Goal: Use online tool/utility: Utilize a website feature to perform a specific function

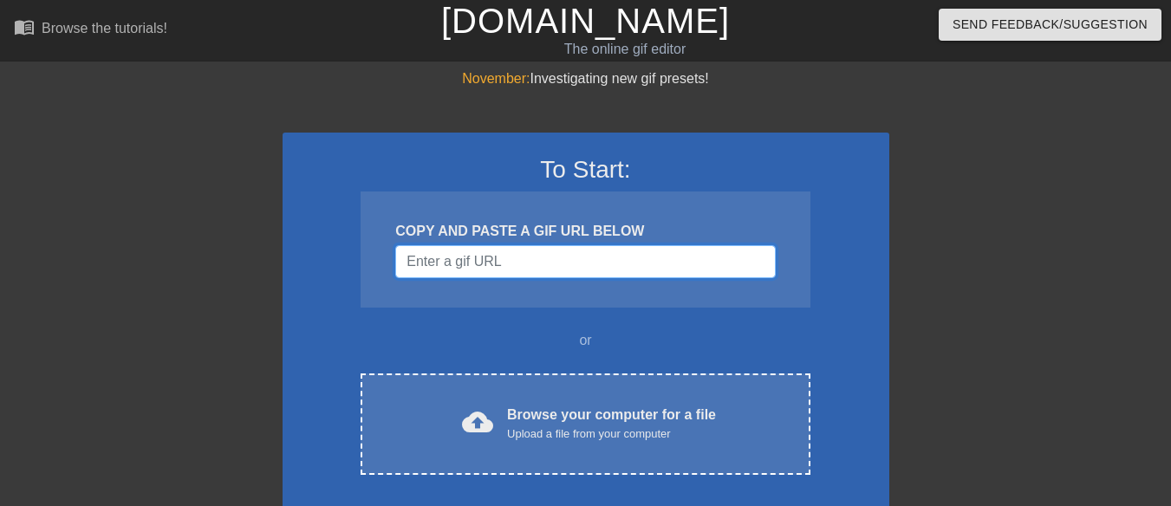
paste input "[URL][DOMAIN_NAME]"
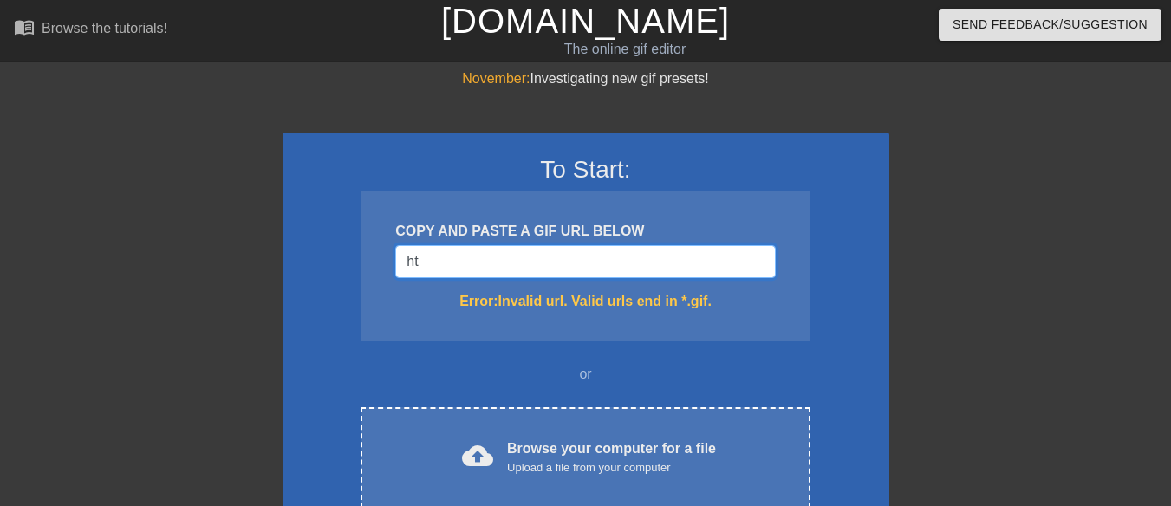
type input "h"
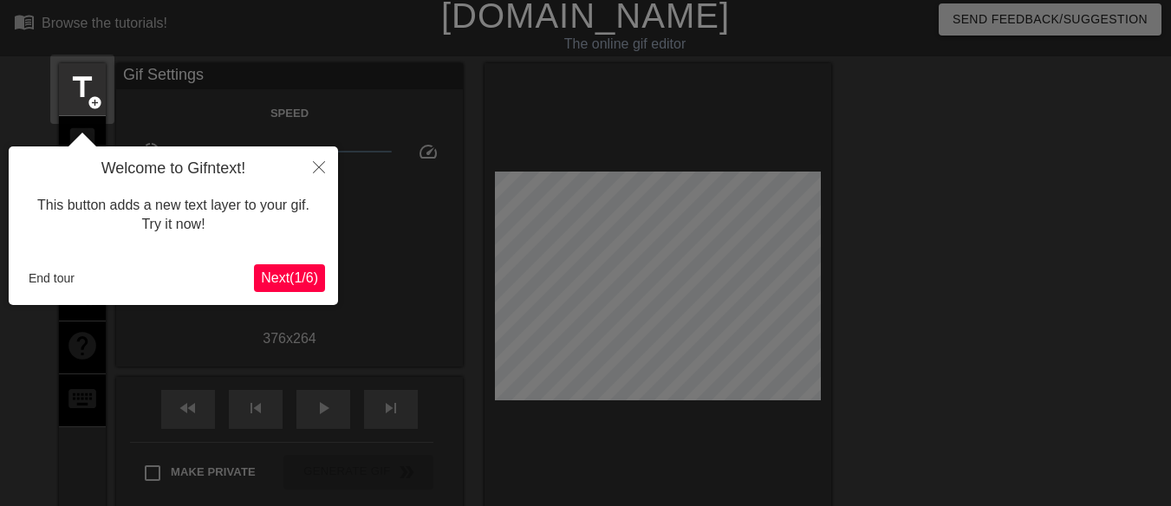
scroll to position [42, 0]
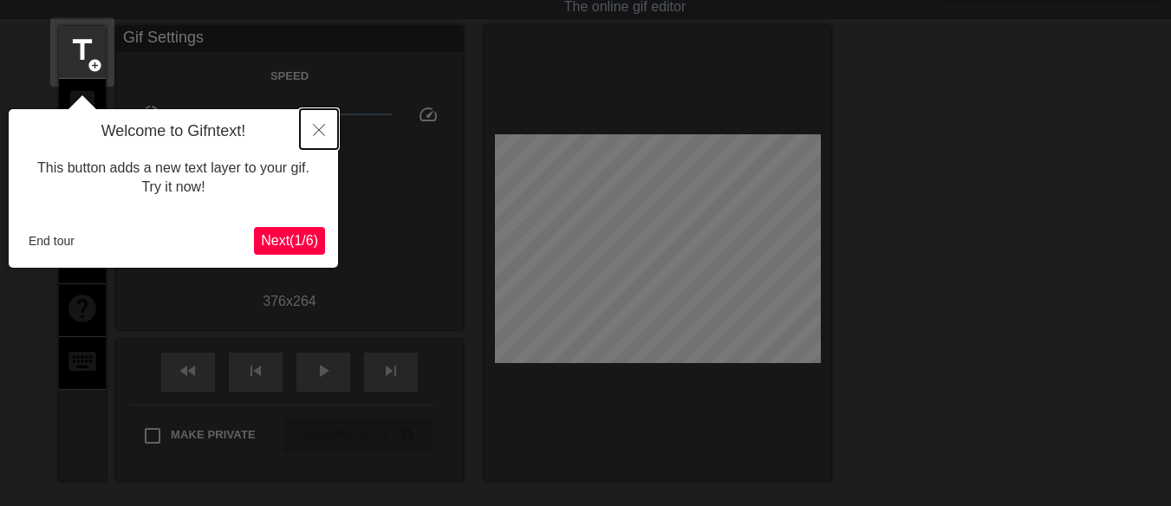
click at [315, 129] on icon "Close" at bounding box center [319, 130] width 12 height 12
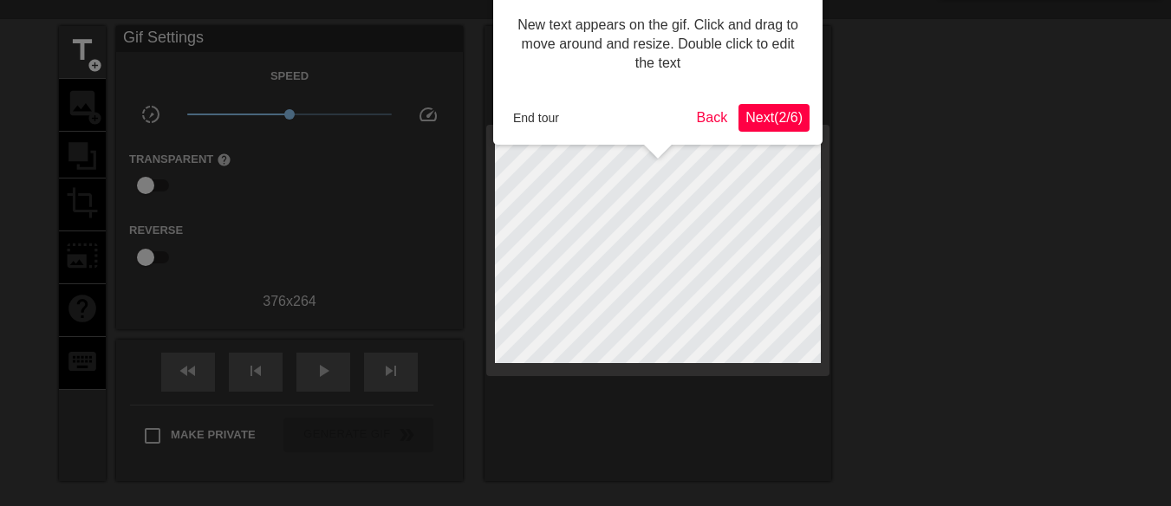
scroll to position [0, 0]
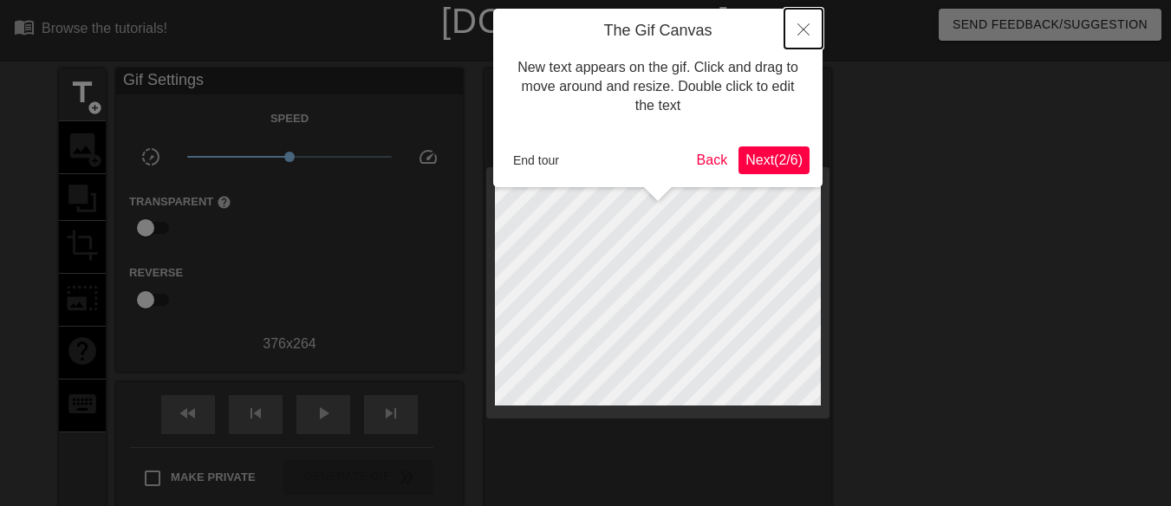
click at [797, 36] on button "Close" at bounding box center [803, 29] width 38 height 40
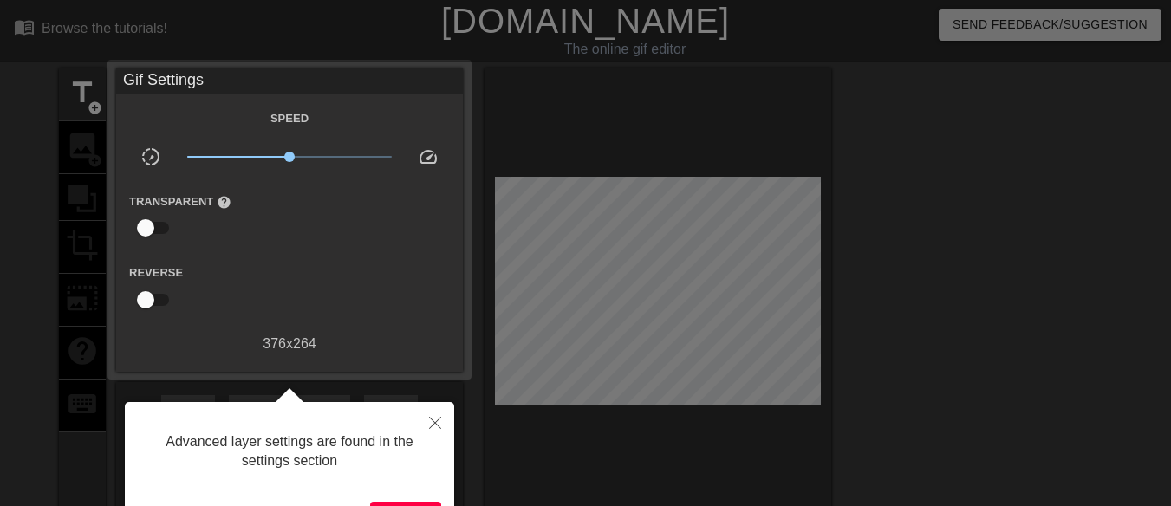
scroll to position [42, 0]
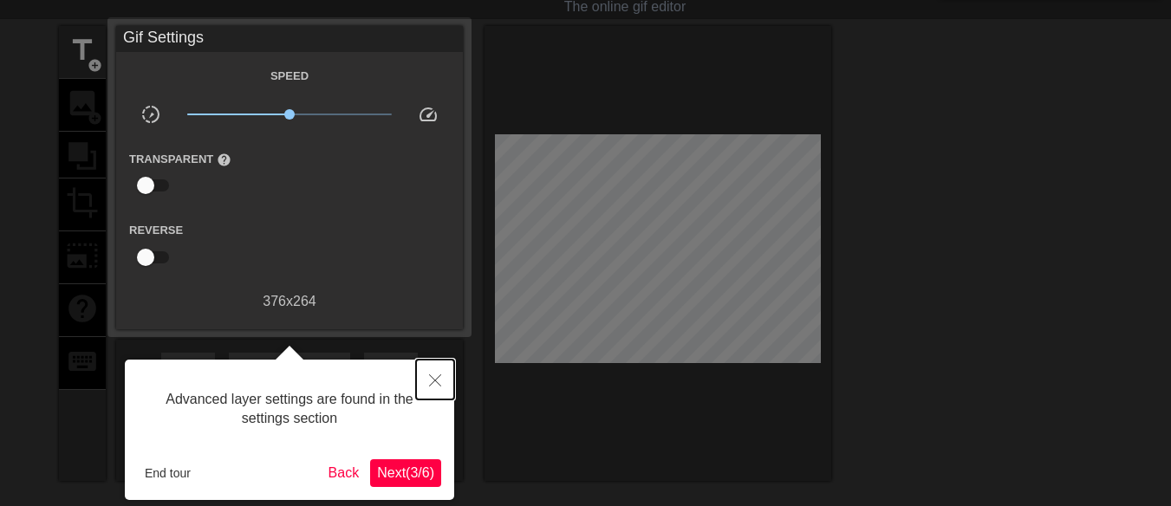
click at [432, 380] on icon "Close" at bounding box center [435, 380] width 12 height 12
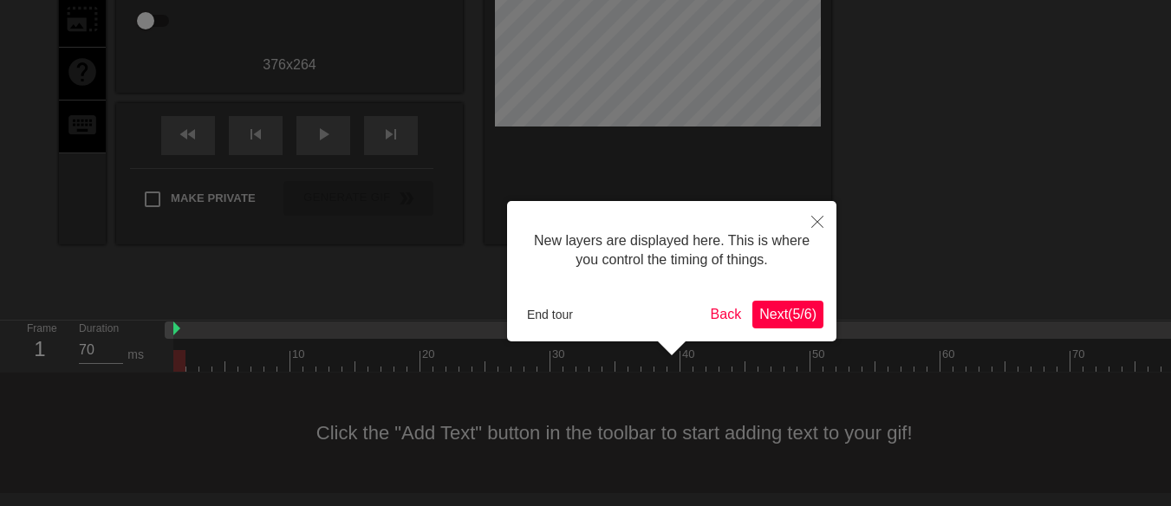
scroll to position [15, 0]
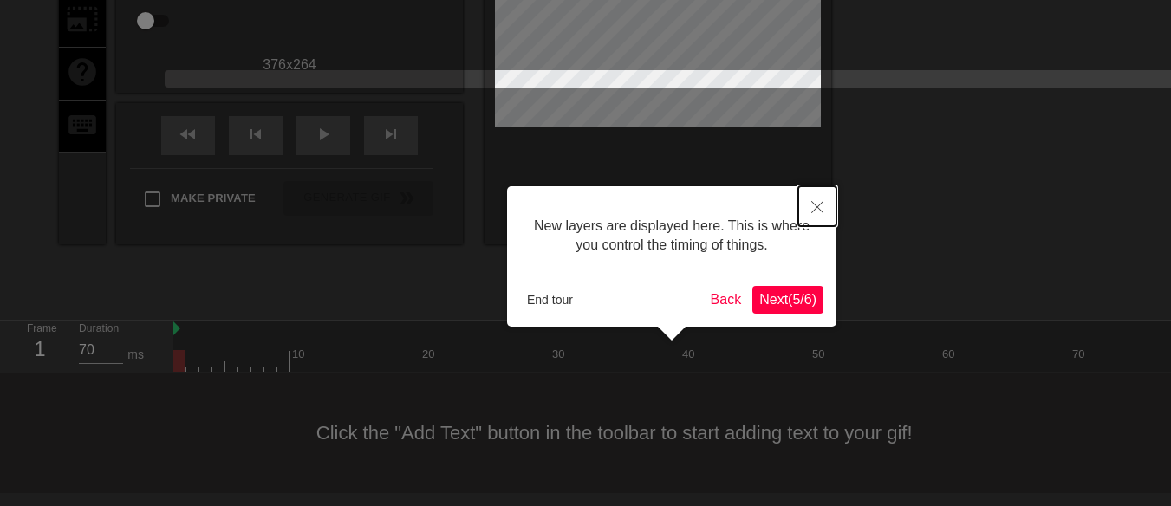
click at [807, 192] on button "Close" at bounding box center [817, 206] width 38 height 40
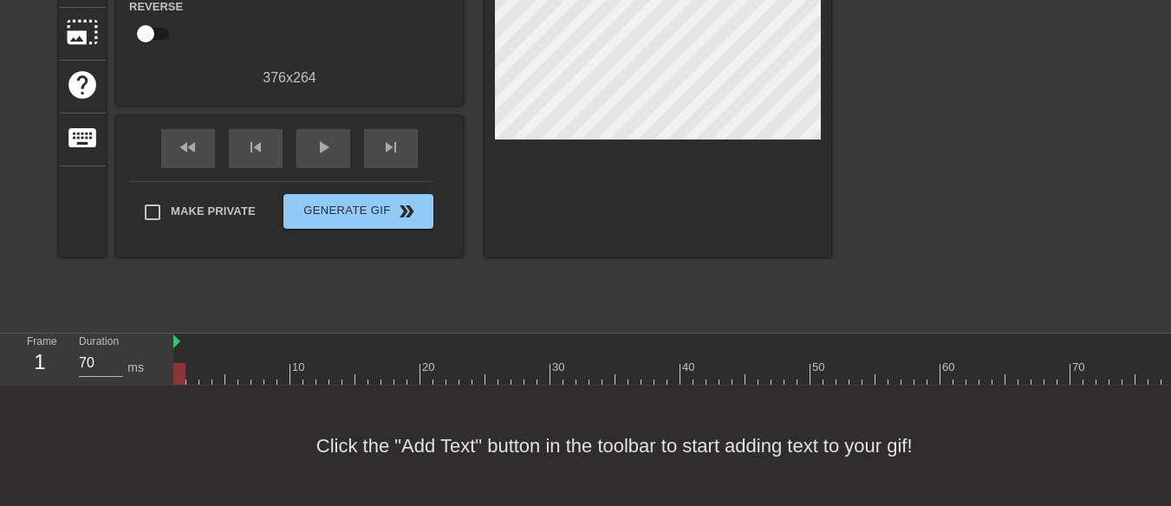
scroll to position [0, 0]
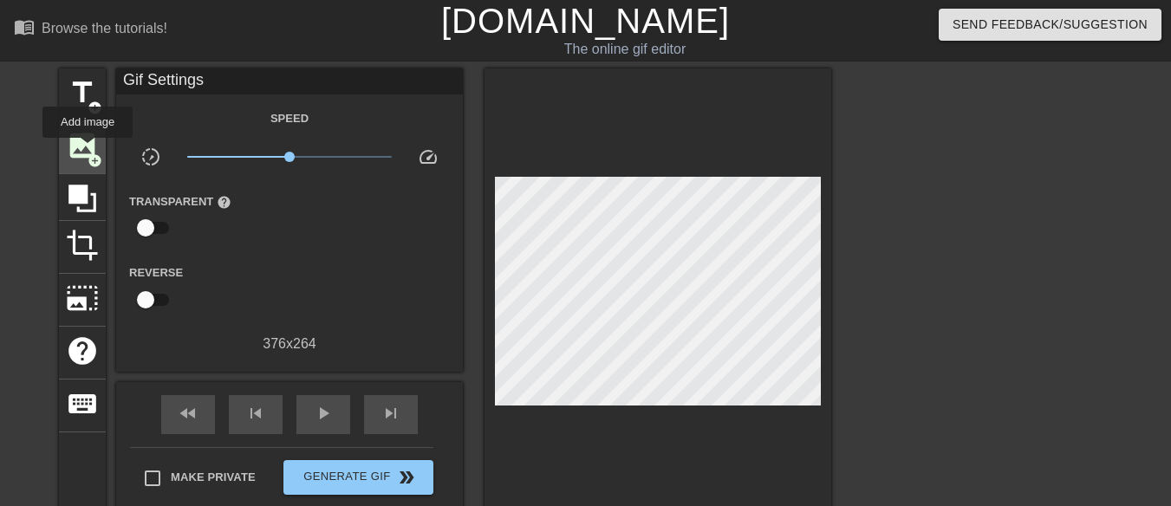
click at [88, 150] on span "image" at bounding box center [82, 145] width 33 height 33
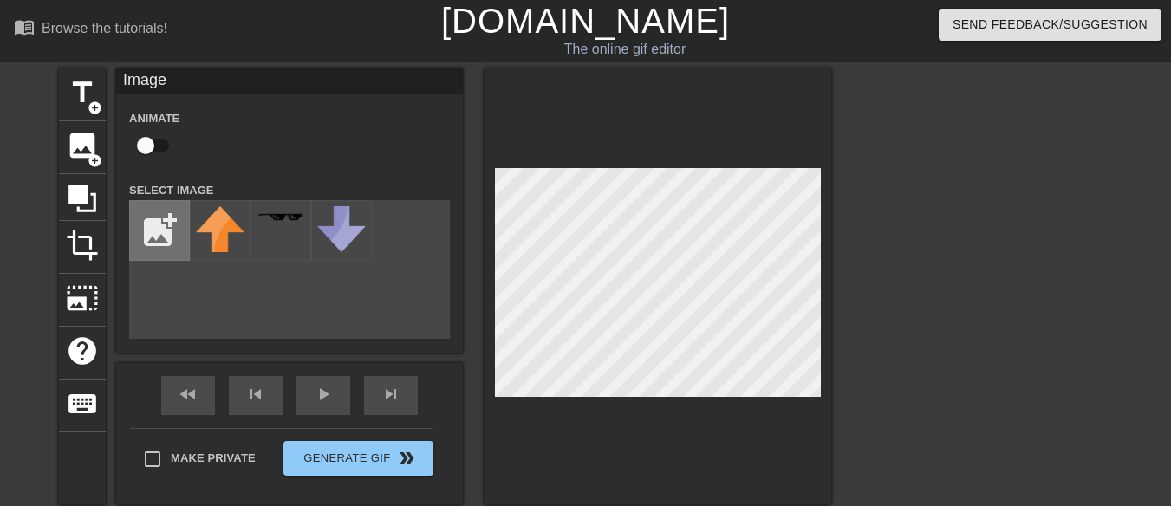
click at [158, 237] on input "file" at bounding box center [159, 230] width 59 height 59
type input "C:\fakepath\Screenshot [DATE] 194208.png"
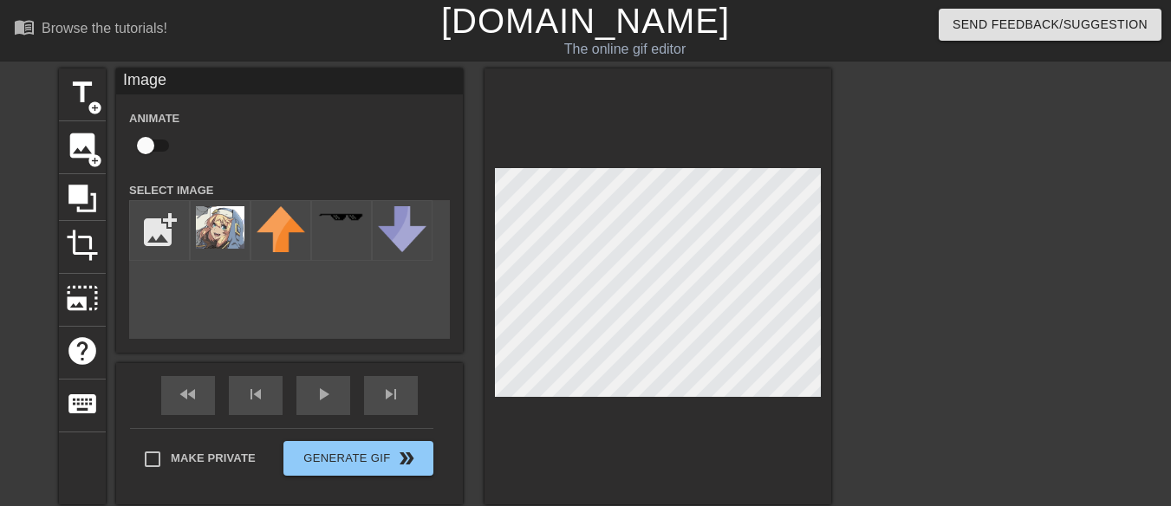
click at [346, 97] on div "title add_circle image add_circle crop photo_size_select_large help keyboard Im…" at bounding box center [445, 286] width 772 height 436
click at [222, 222] on img at bounding box center [220, 227] width 49 height 42
click at [235, 218] on img at bounding box center [220, 227] width 49 height 42
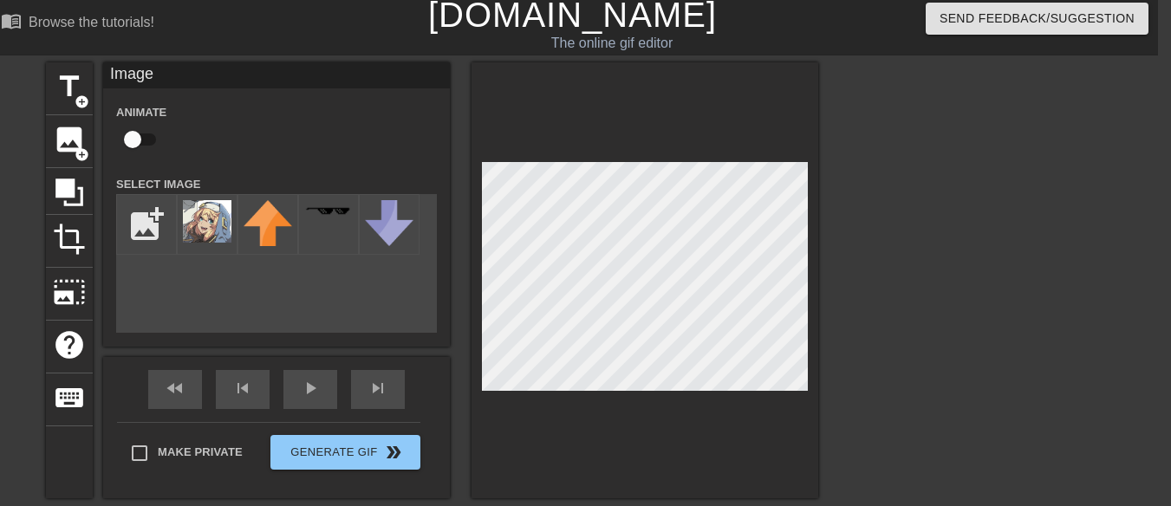
scroll to position [5, 13]
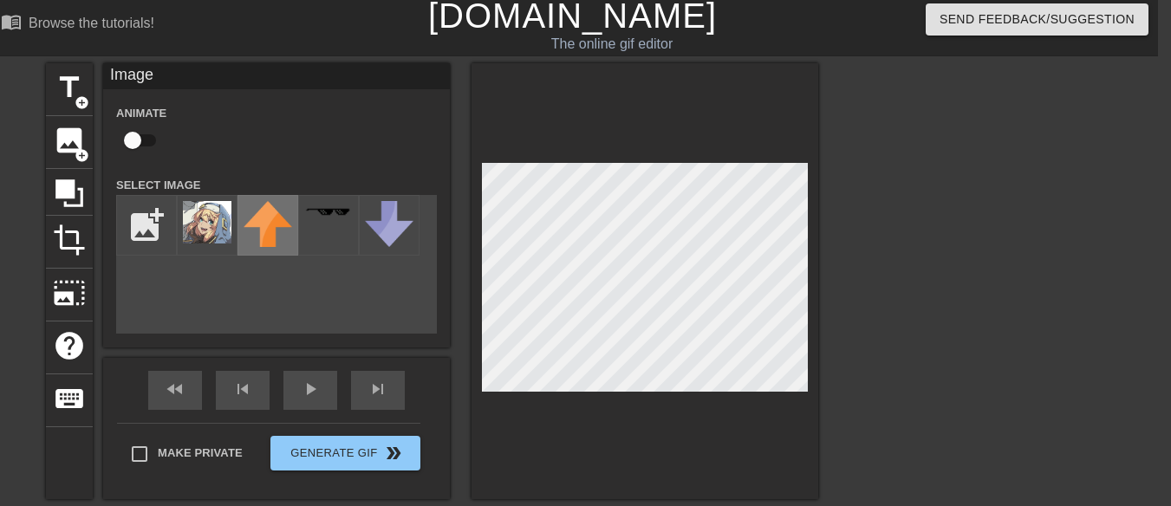
click at [259, 216] on img at bounding box center [268, 224] width 49 height 46
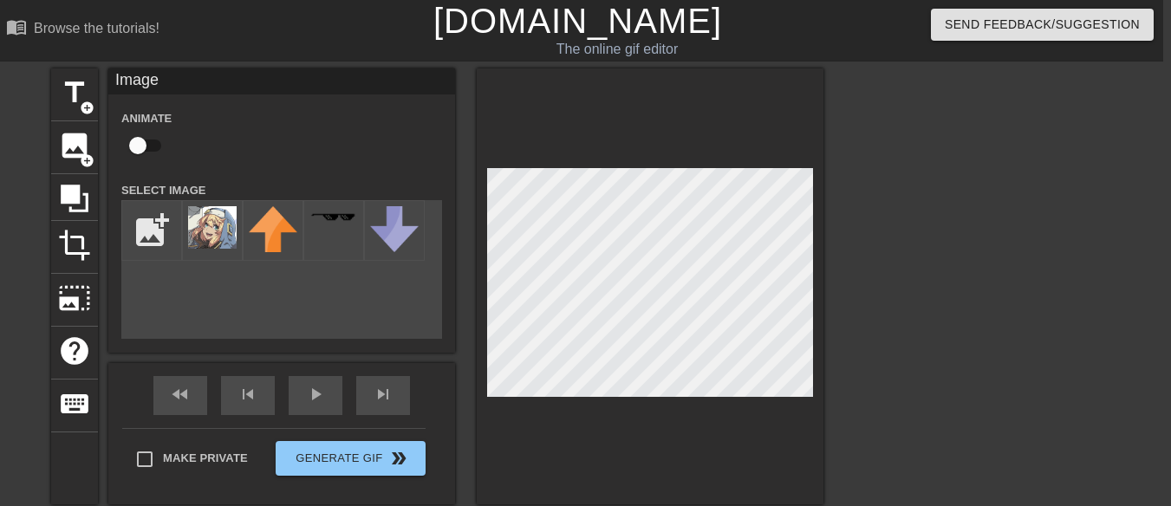
scroll to position [0, 6]
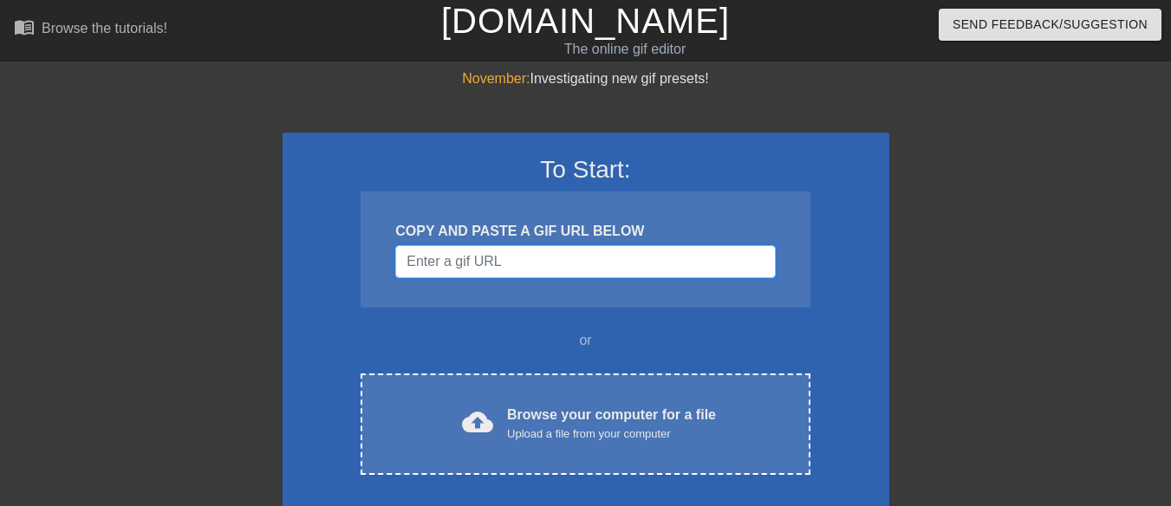
click at [512, 262] on input "Username" at bounding box center [585, 261] width 380 height 33
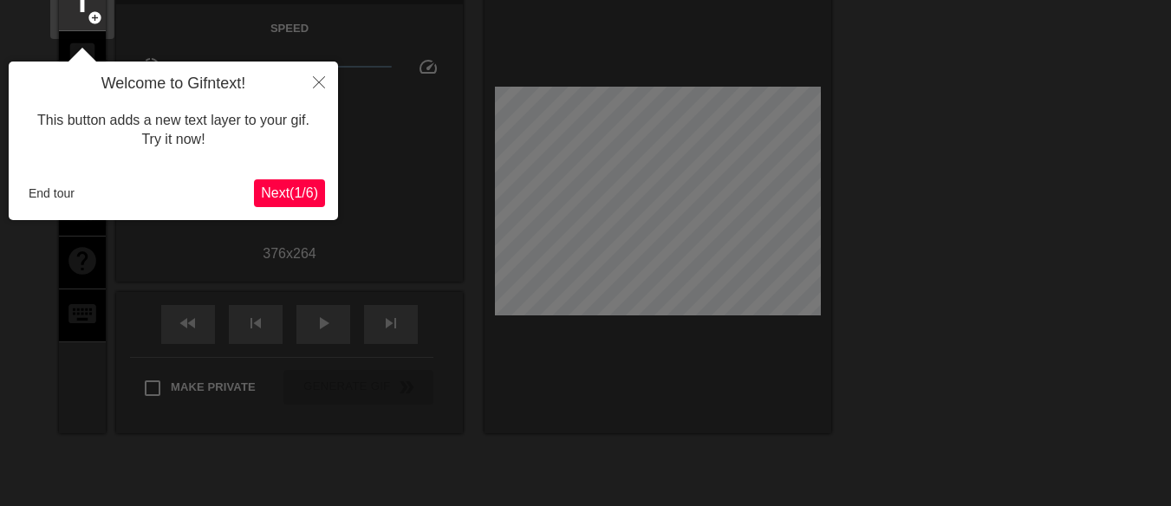
scroll to position [42, 0]
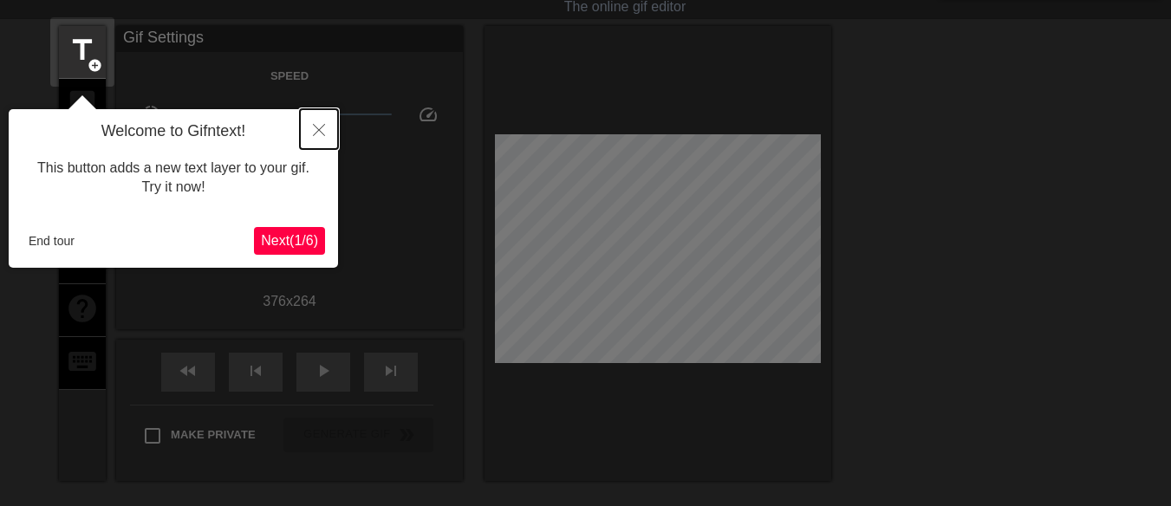
click at [322, 135] on icon "Close" at bounding box center [319, 130] width 12 height 12
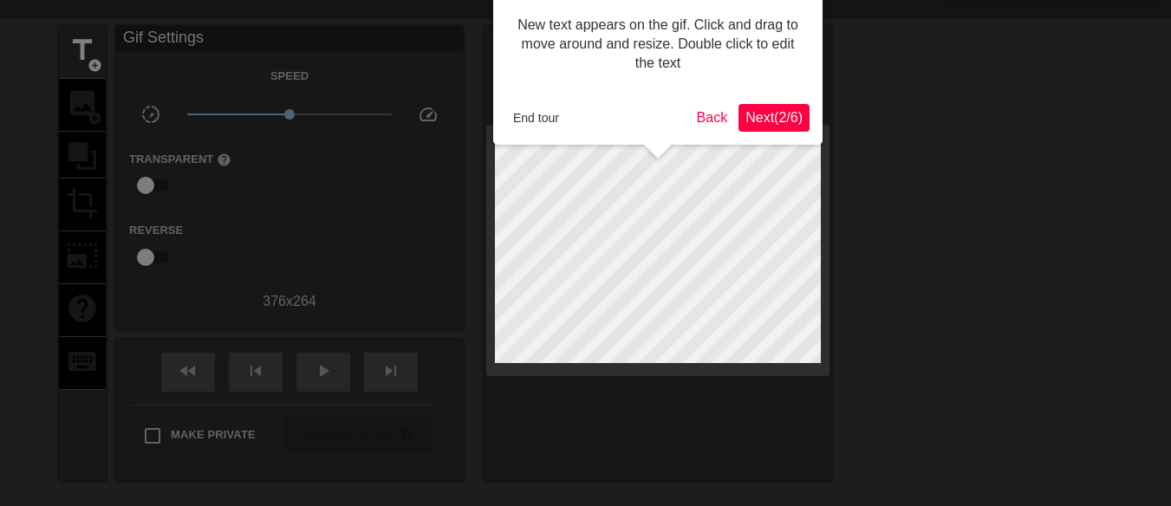
scroll to position [0, 0]
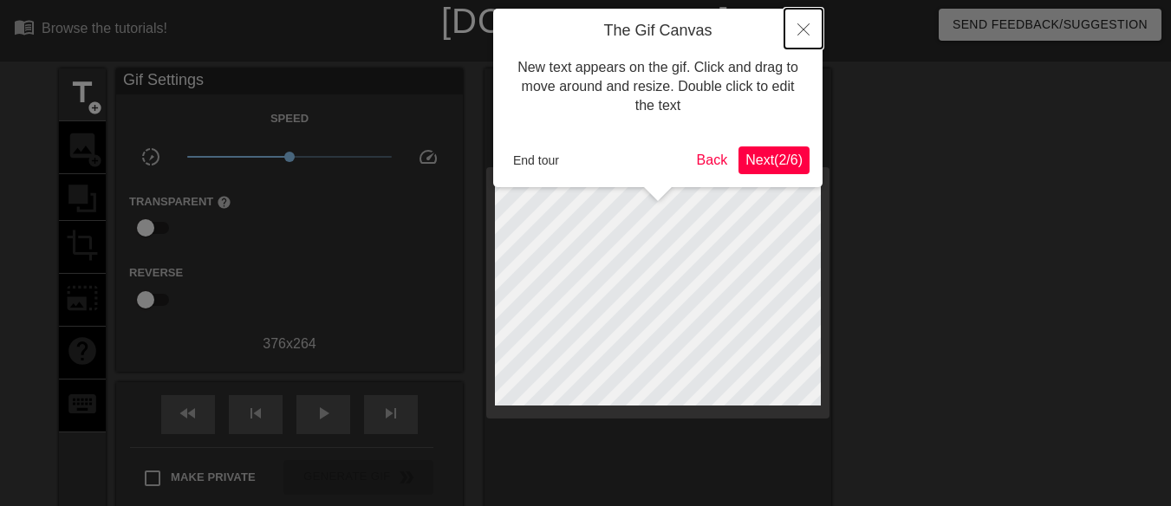
click at [796, 23] on button "Close" at bounding box center [803, 29] width 38 height 40
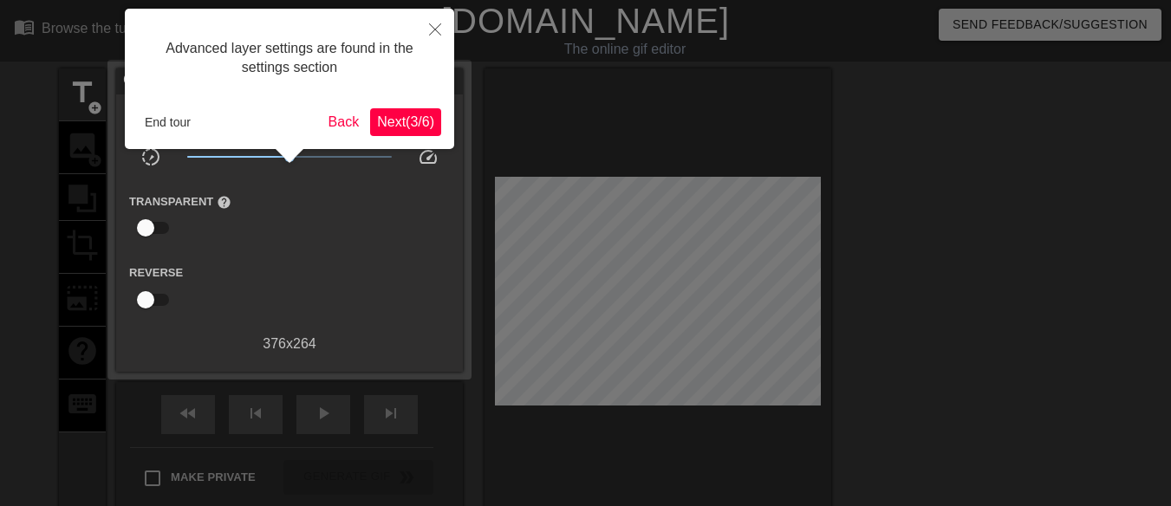
scroll to position [42, 0]
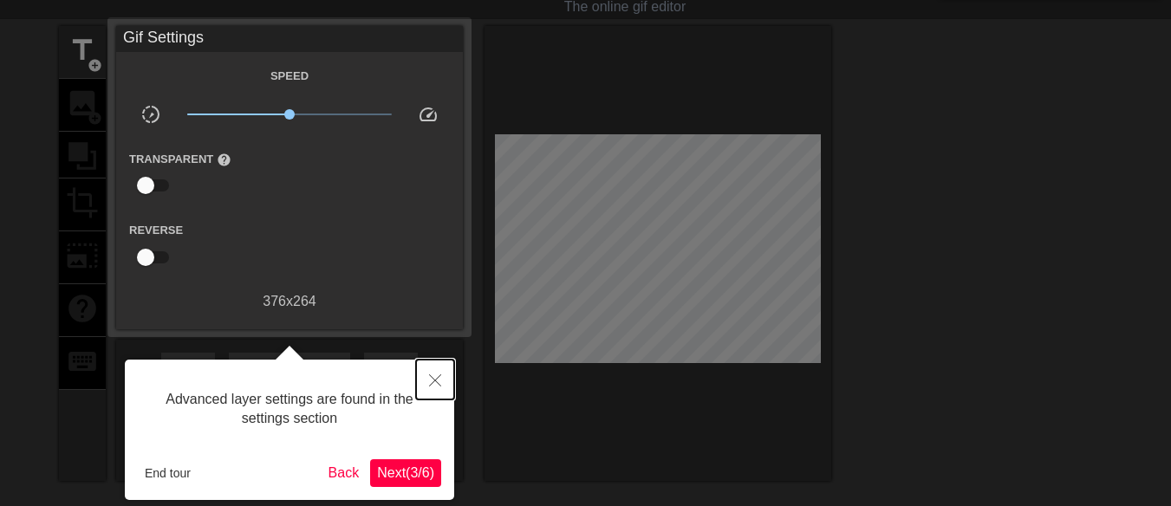
click at [436, 382] on icon "Close" at bounding box center [435, 380] width 12 height 12
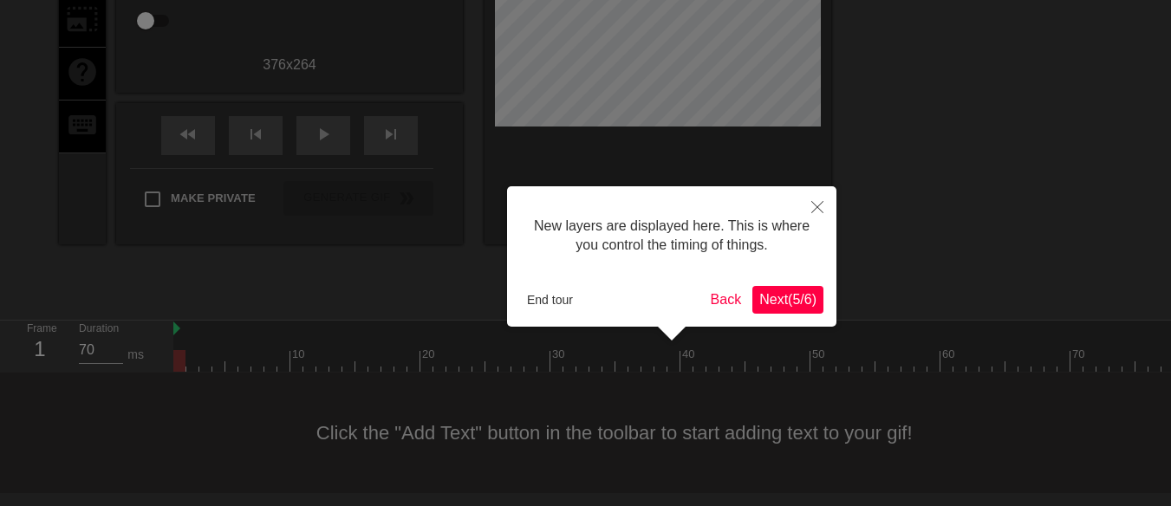
scroll to position [15, 0]
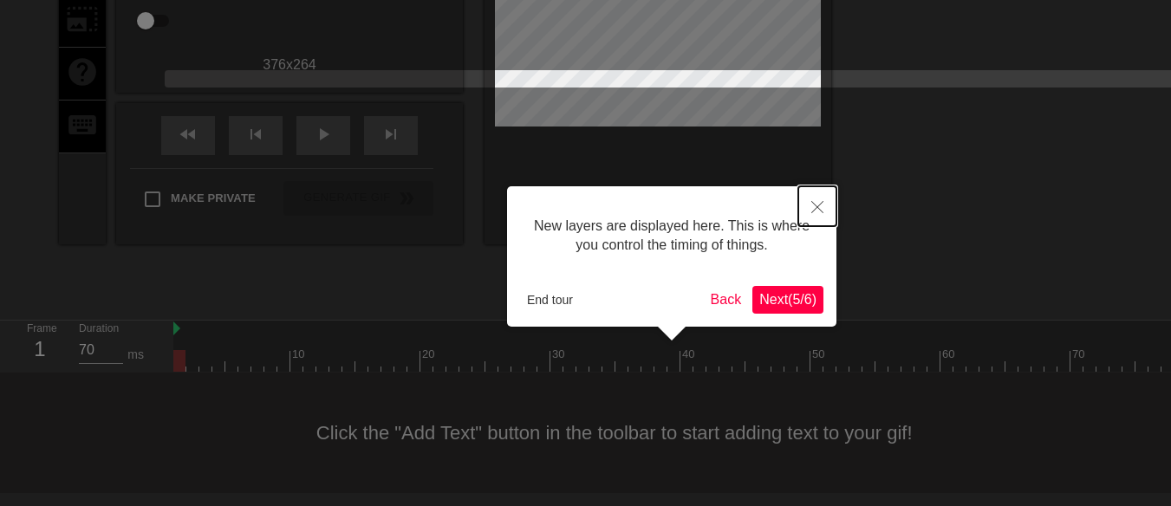
click at [811, 201] on button "Close" at bounding box center [817, 206] width 38 height 40
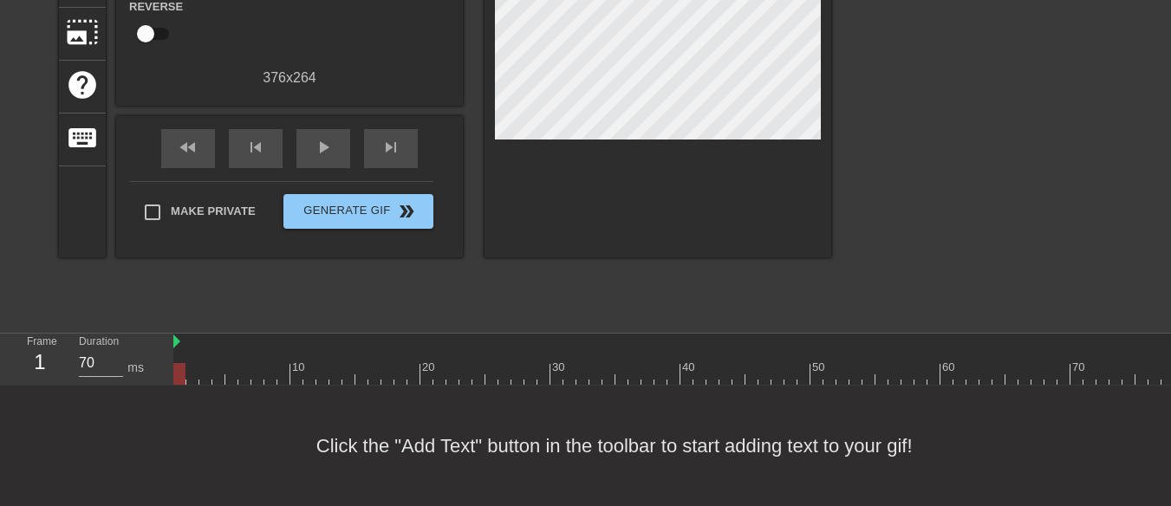
scroll to position [0, 0]
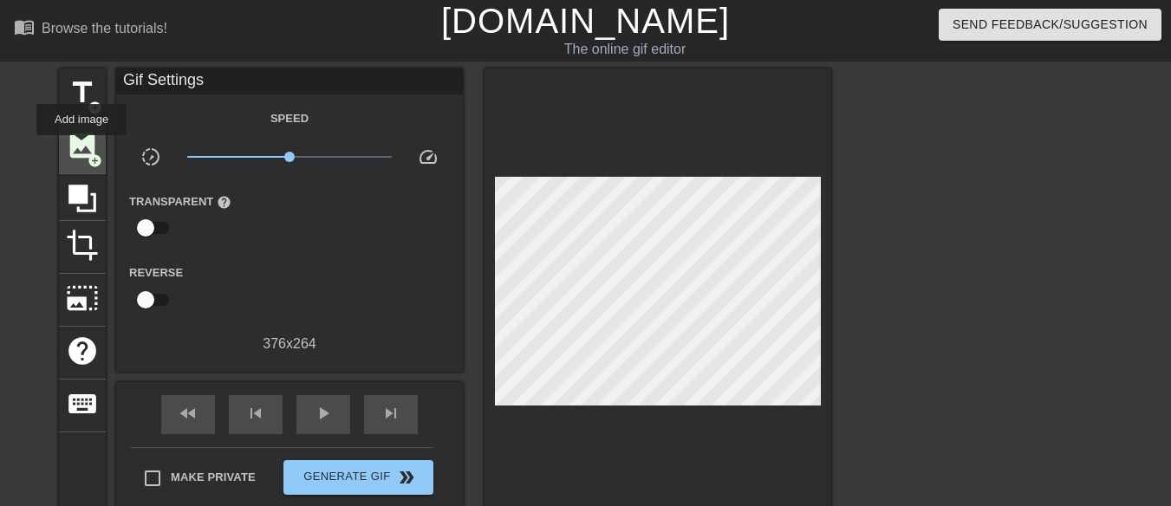
click at [81, 147] on span "image" at bounding box center [82, 145] width 33 height 33
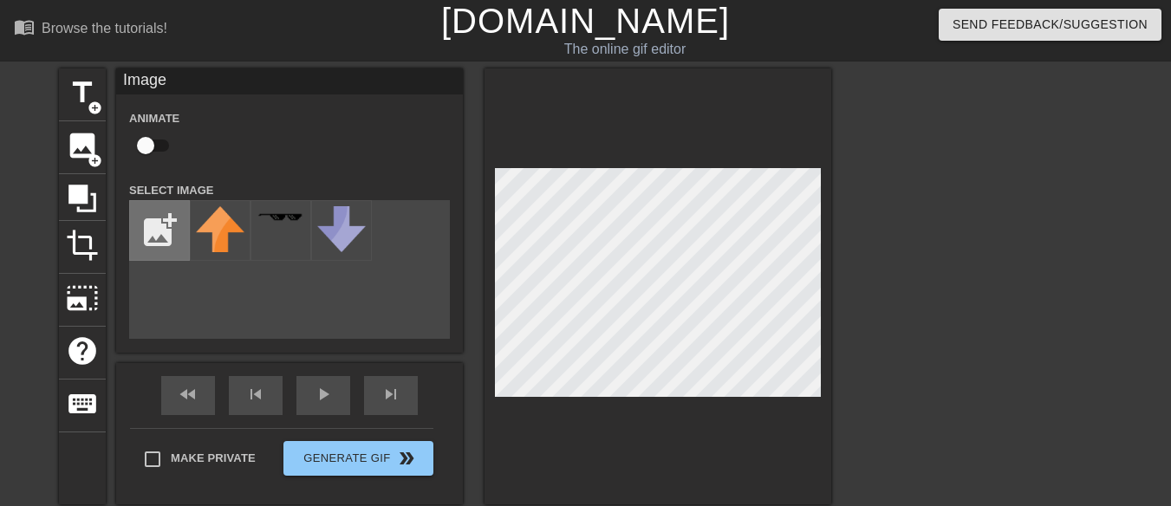
click at [164, 231] on input "file" at bounding box center [159, 230] width 59 height 59
type input "C:\fakepath\Screenshot [DATE] 194208.png"
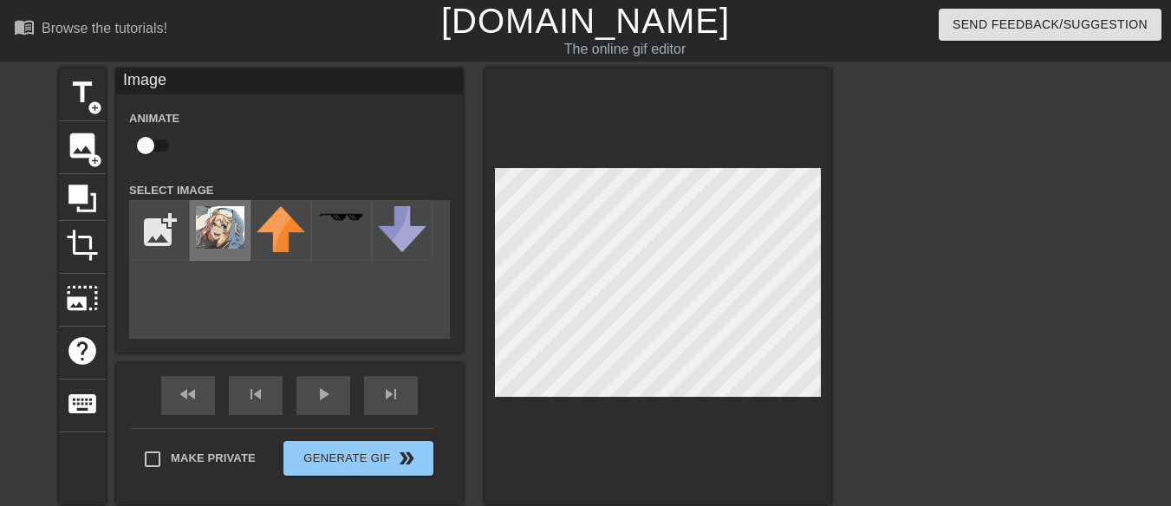
click at [224, 237] on img at bounding box center [220, 227] width 49 height 42
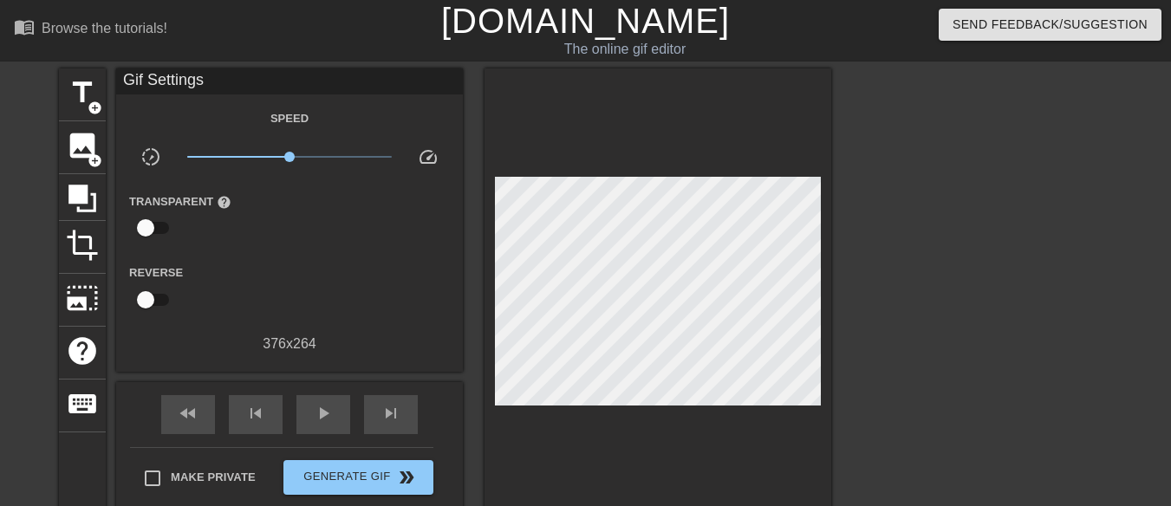
click at [966, 205] on div at bounding box center [982, 328] width 260 height 520
click at [374, 474] on span "Generate Gif double_arrow" at bounding box center [358, 477] width 136 height 21
